Goal: Transaction & Acquisition: Purchase product/service

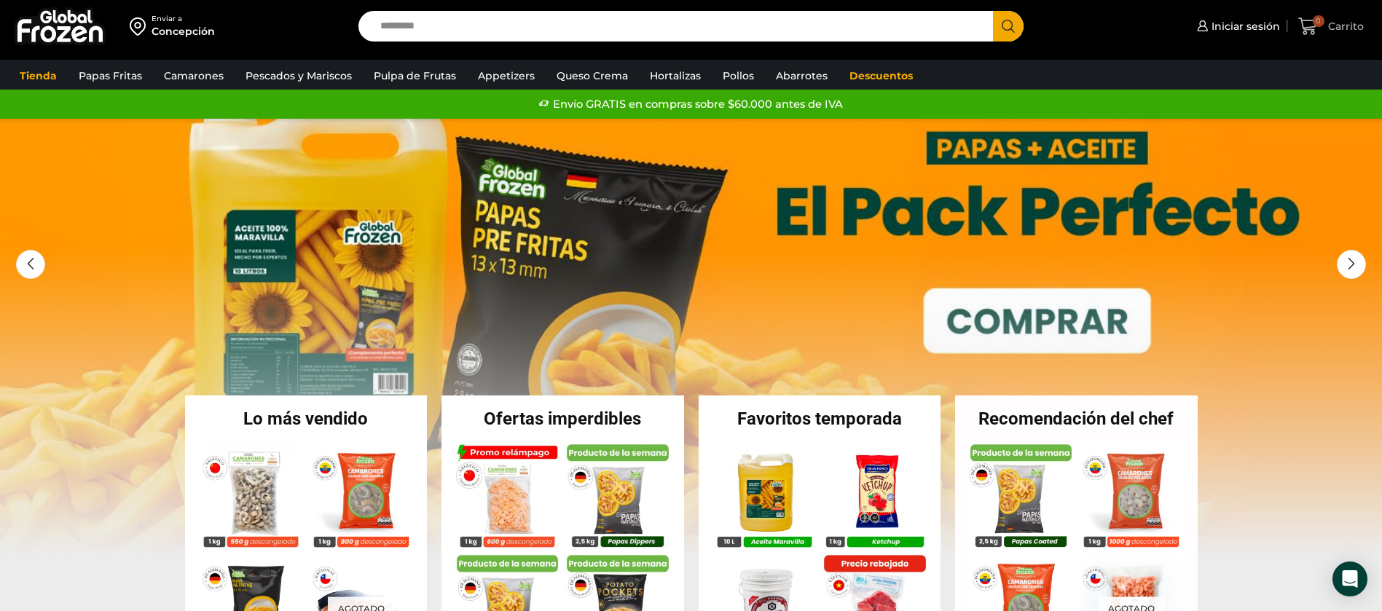
click at [1310, 27] on icon at bounding box center [1307, 25] width 19 height 17
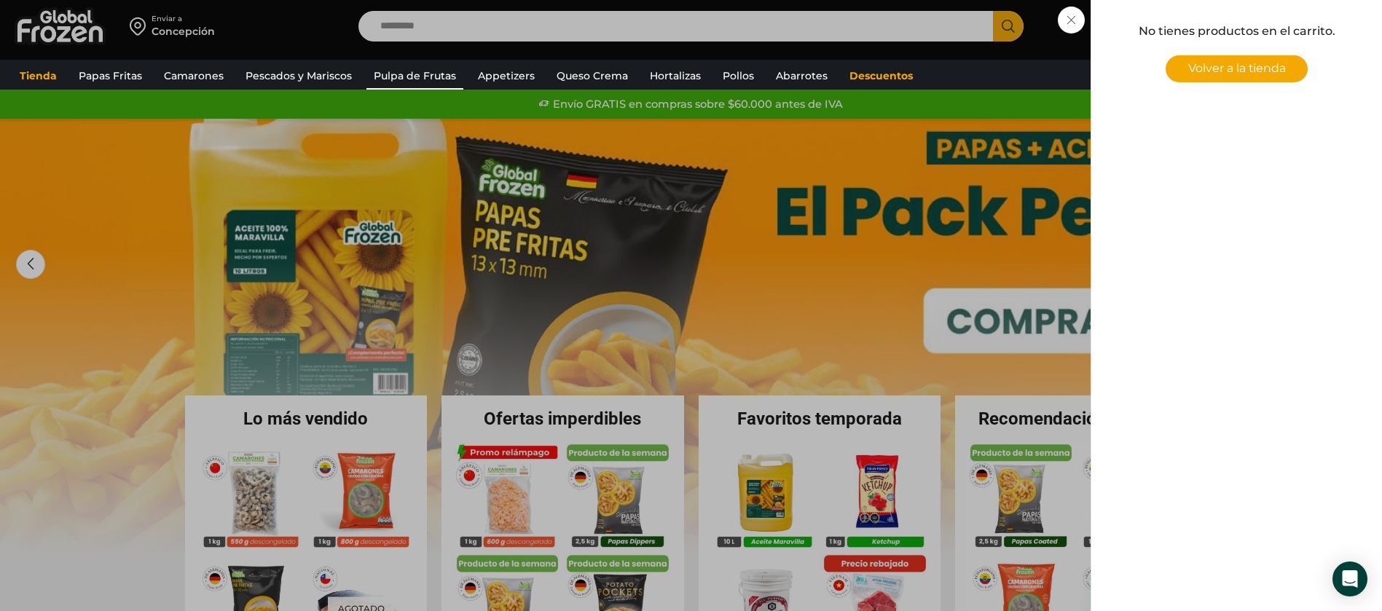
click at [397, 69] on link "Pulpa de Frutas" at bounding box center [414, 76] width 97 height 28
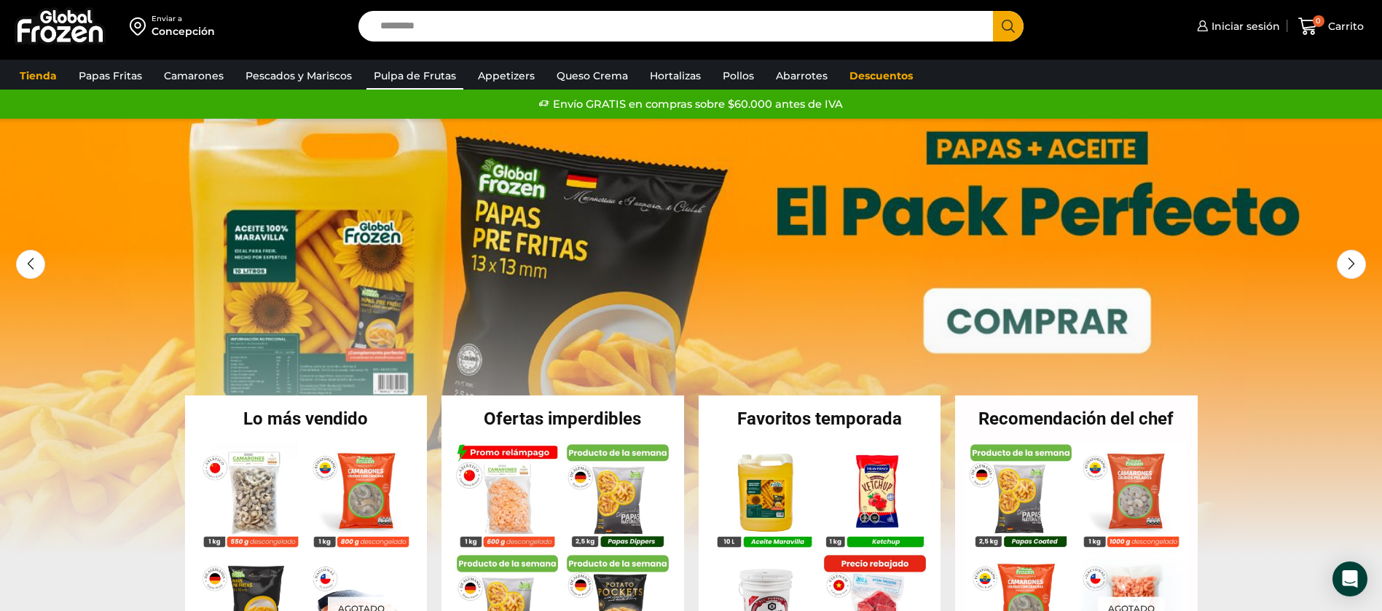
click at [386, 75] on link "Pulpa de Frutas" at bounding box center [414, 76] width 97 height 28
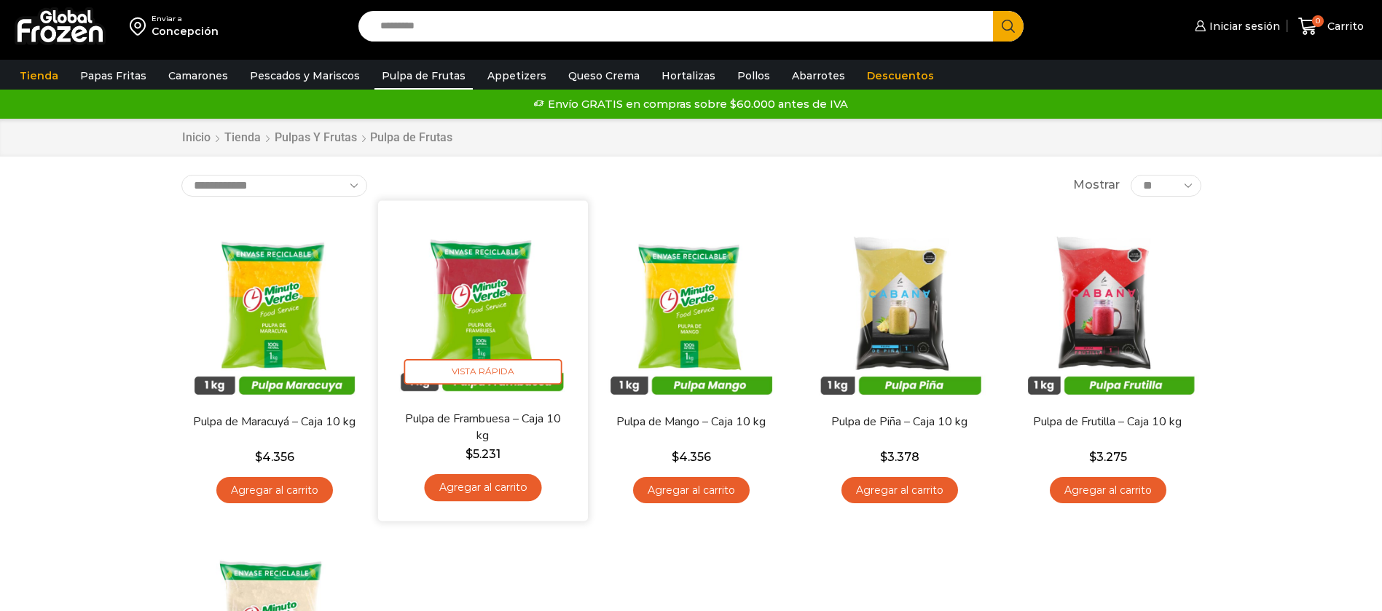
click at [484, 485] on link "Agregar al carrito" at bounding box center [482, 487] width 117 height 27
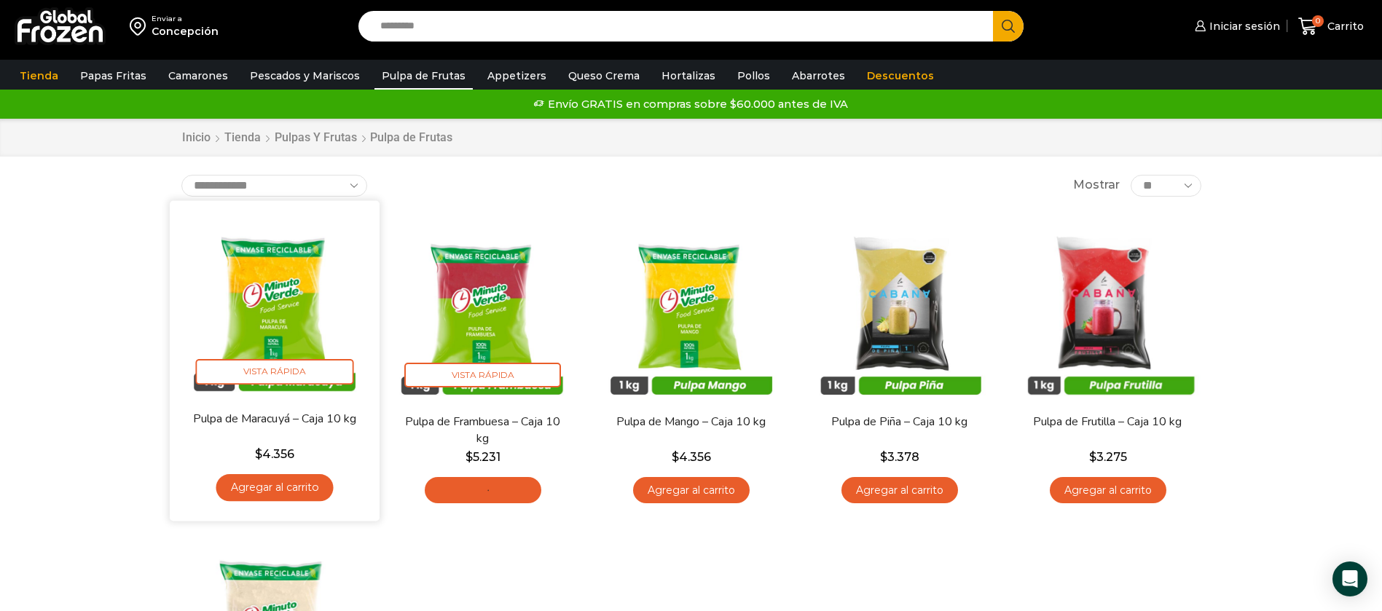
click at [245, 480] on link "Agregar al carrito" at bounding box center [274, 487] width 117 height 27
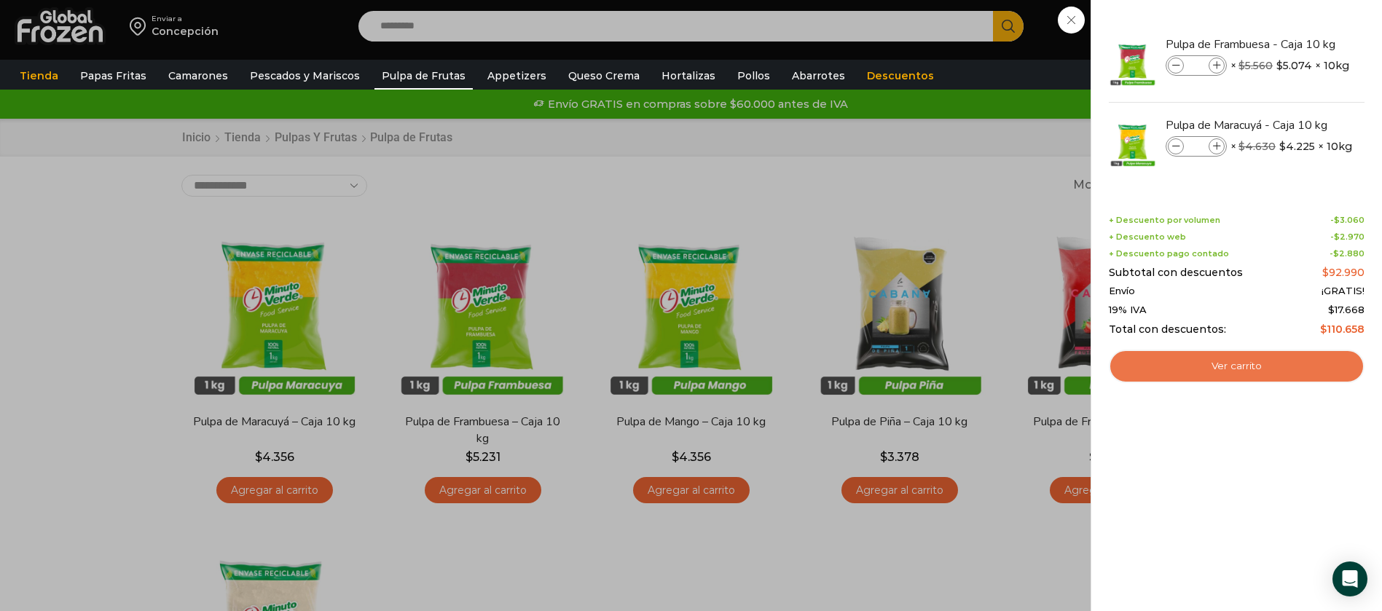
click at [1222, 361] on link "Ver carrito" at bounding box center [1237, 367] width 256 height 34
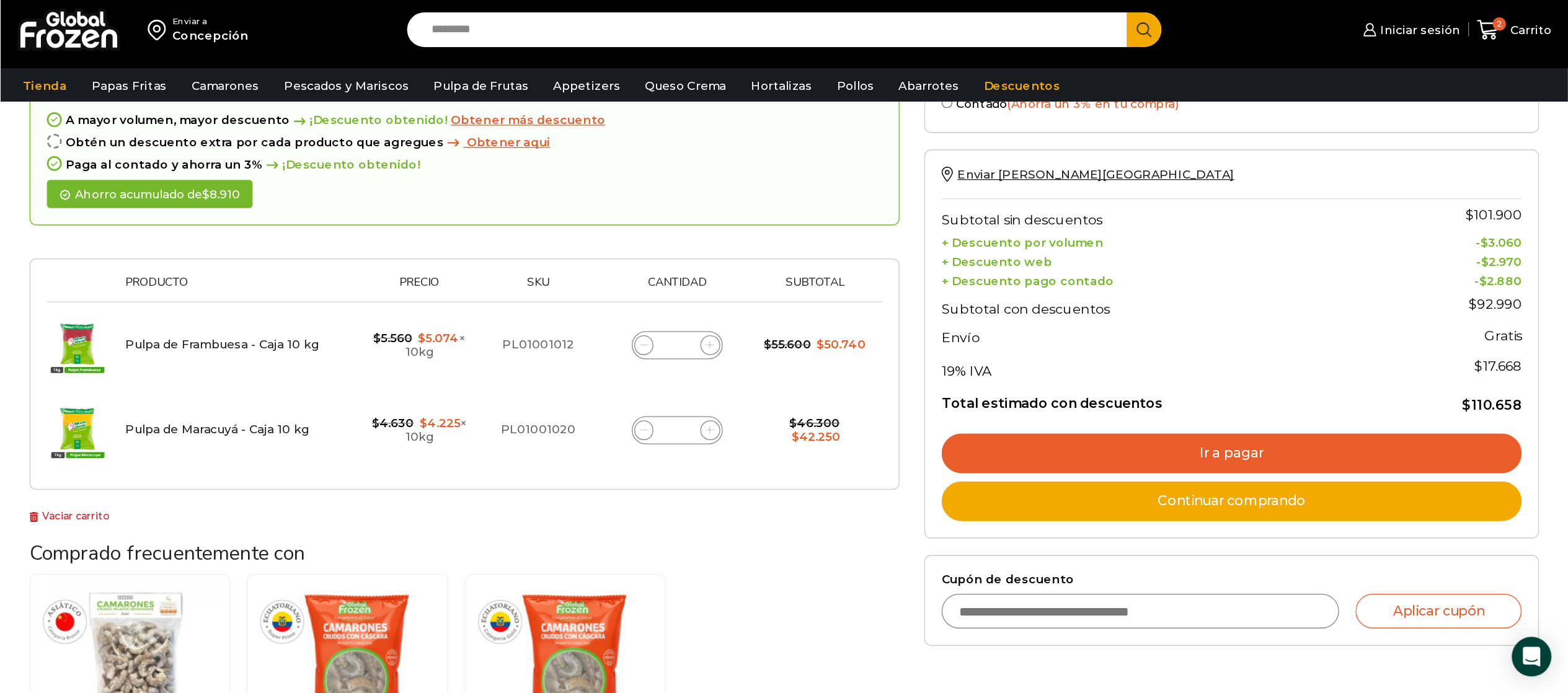
scroll to position [93, 0]
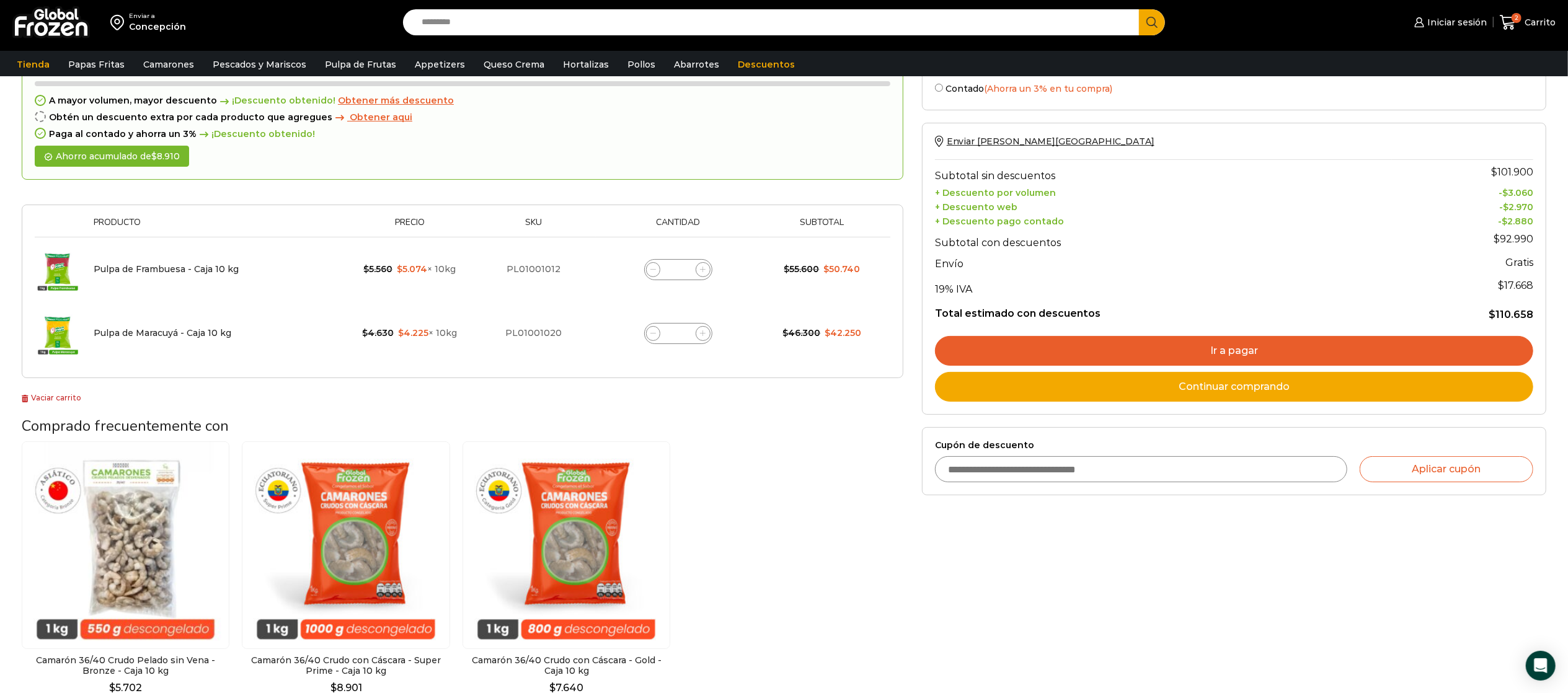
drag, startPoint x: 1115, startPoint y: 1, endPoint x: 844, endPoint y: 461, distance: 533.9
click at [842, 461] on div "Camarón 36/40 Crudo Pelado sin Vena - Bronze - Caja 10 kg $ 5.702 Agregar al ca…" at bounding box center [462, 576] width 882 height 268
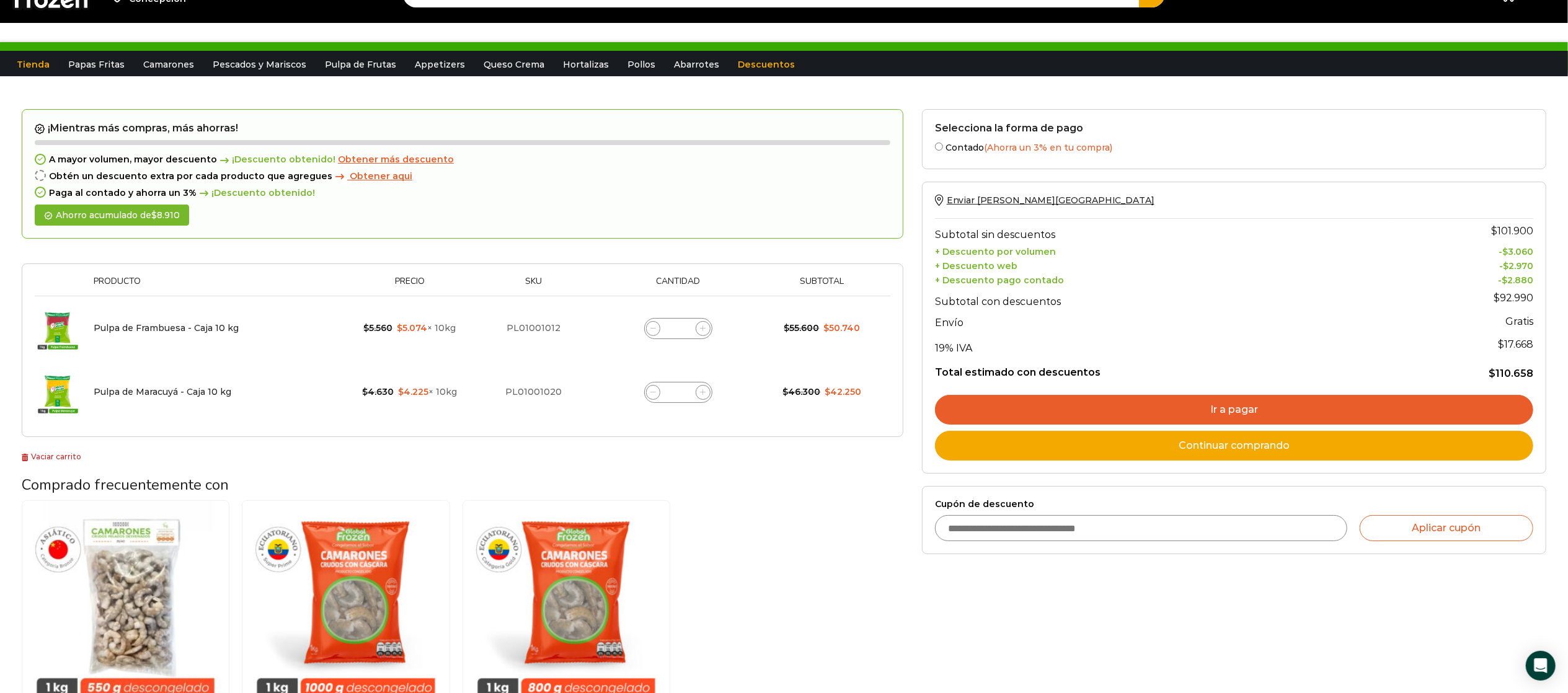
scroll to position [0, 0]
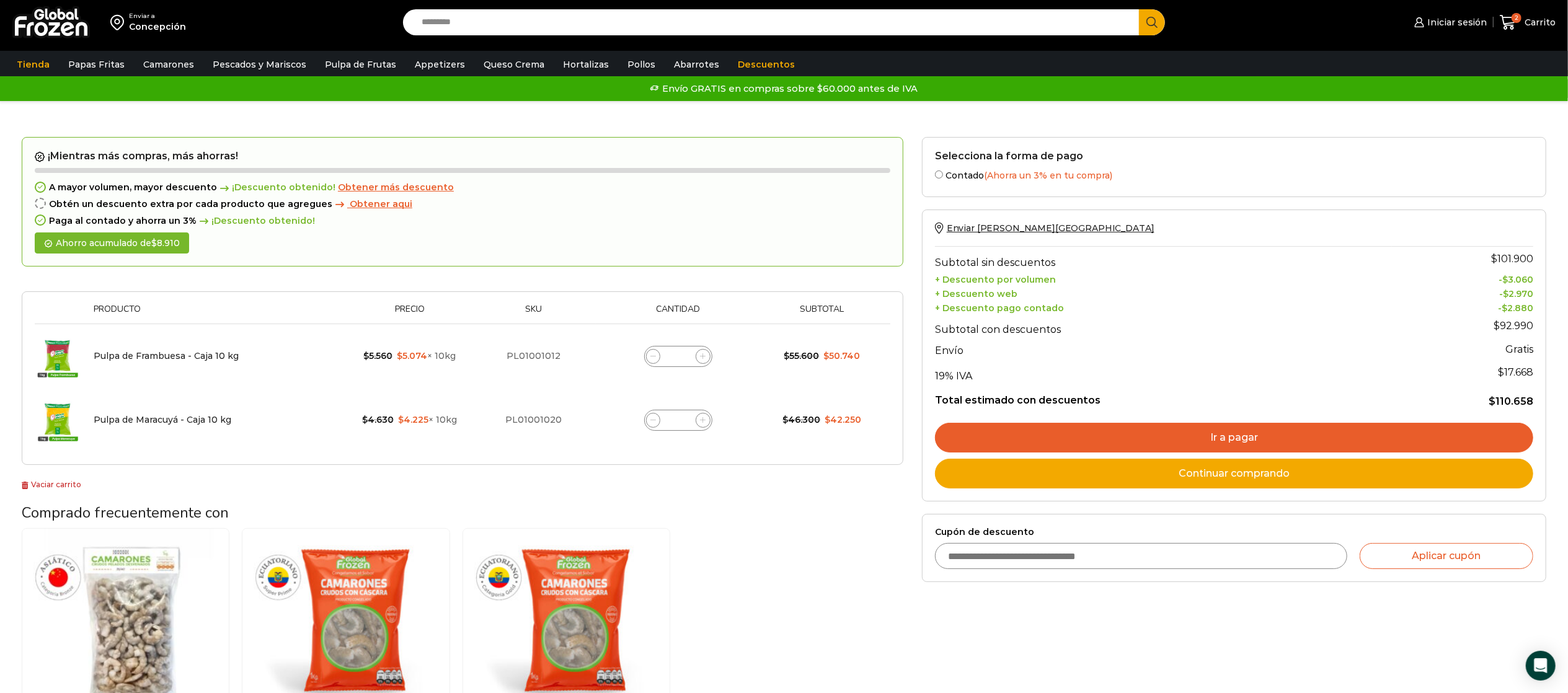
click at [65, 24] on img at bounding box center [51, 22] width 77 height 32
